Goal: Task Accomplishment & Management: Use online tool/utility

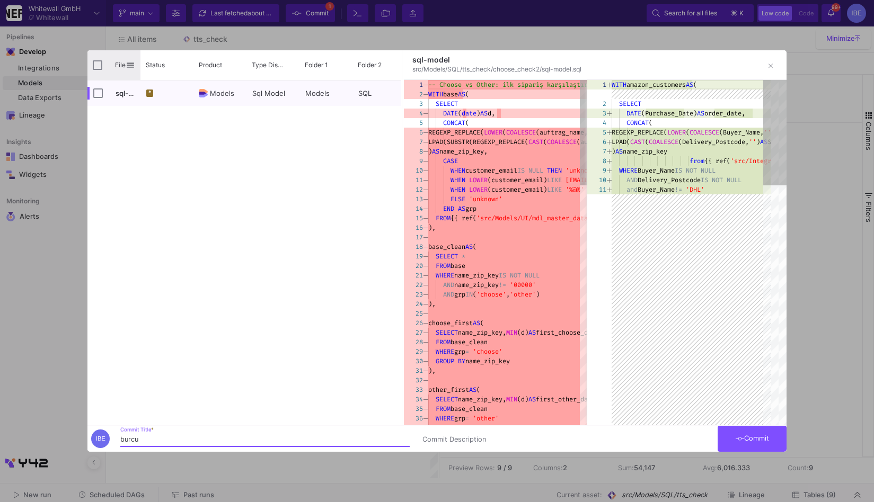
type input "burcu"
click at [96, 70] on div "File" at bounding box center [113, 65] width 53 height 30
click at [100, 66] on input "Press Space to toggle all rows selection (unchecked)" at bounding box center [98, 65] width 10 height 10
checkbox input "true"
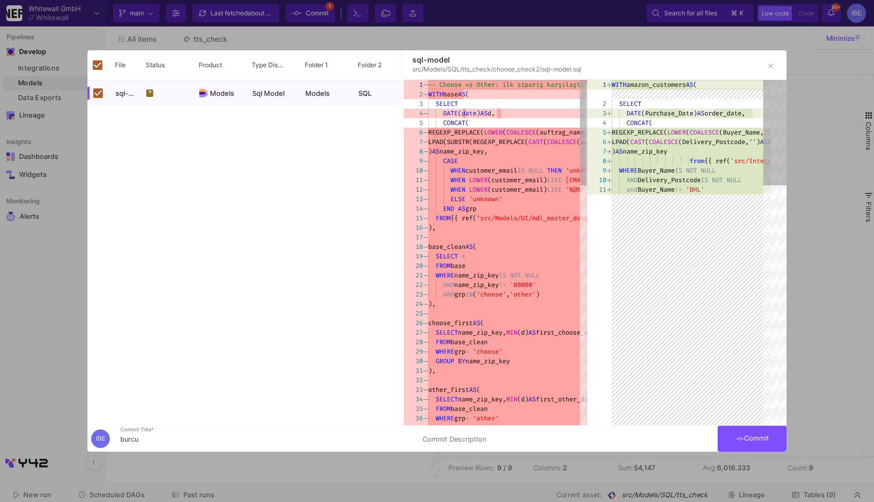
click at [735, 445] on button "Commit" at bounding box center [752, 439] width 69 height 26
